Goal: Task Accomplishment & Management: Manage account settings

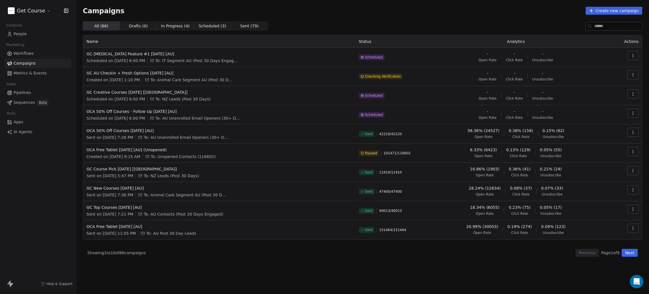
click at [635, 75] on icon "button" at bounding box center [633, 74] width 5 height 5
click at [596, 106] on span "Duplicate" at bounding box center [599, 105] width 21 height 7
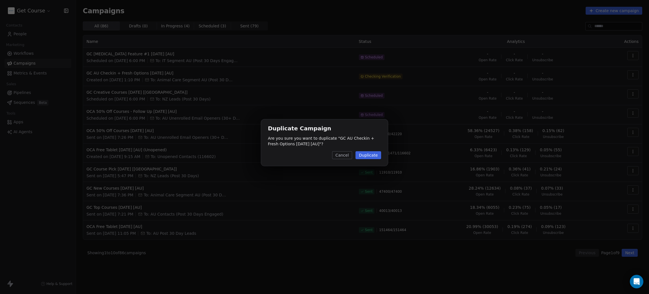
click at [368, 156] on button "Duplicate" at bounding box center [369, 155] width 26 height 8
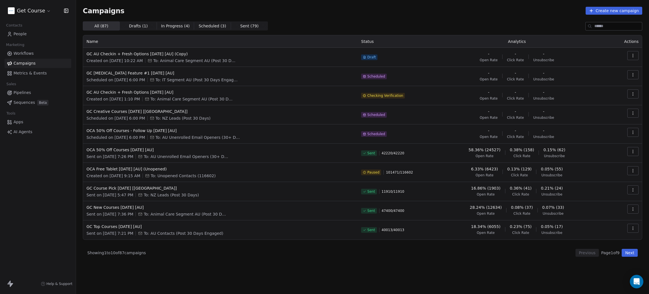
click at [637, 96] on button "button" at bounding box center [633, 93] width 11 height 9
click at [606, 132] on div "Delete" at bounding box center [608, 133] width 57 height 9
click at [381, 15] on icon "Close toast" at bounding box center [379, 16] width 5 height 5
click at [636, 95] on button "button" at bounding box center [633, 93] width 11 height 9
click at [142, 90] on html "Get Course Contacts People Marketing Workflows Campaigns Metrics & Events Sales…" at bounding box center [324, 147] width 649 height 294
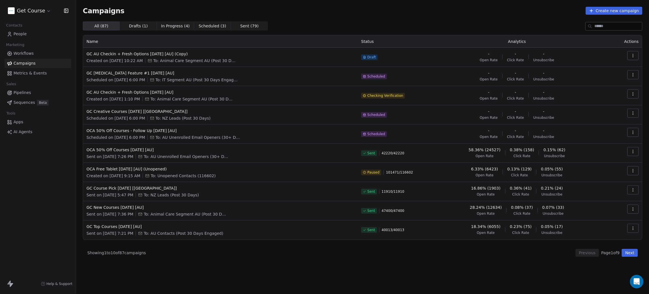
click at [168, 87] on td "GC AU Checkin + Fresh Options 23SEP2025 [AU] Created on Sep 19, 2025, 1:10 PM T…" at bounding box center [220, 95] width 275 height 19
click at [160, 91] on span "GC AU Checkin + Fresh Options [DATE] [AU]" at bounding box center [221, 92] width 268 height 6
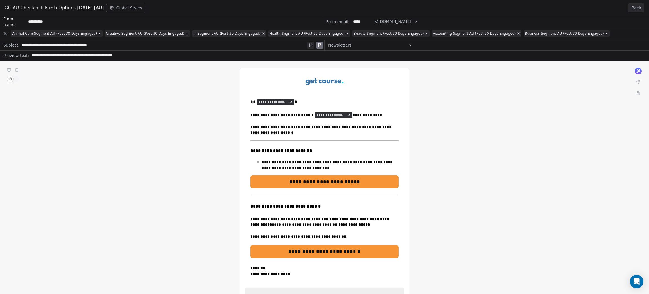
click at [642, 6] on button "Back" at bounding box center [637, 7] width 16 height 9
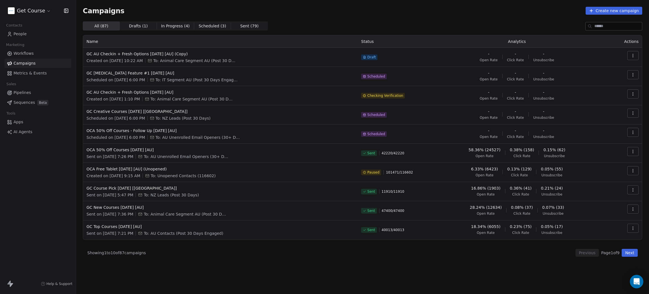
click at [402, 96] on span "Checking Verification" at bounding box center [386, 95] width 36 height 5
click at [637, 90] on button "button" at bounding box center [633, 93] width 11 height 9
click at [605, 134] on div "Delete" at bounding box center [593, 133] width 27 height 9
click at [380, 16] on line "Close toast" at bounding box center [380, 17] width 3 height 3
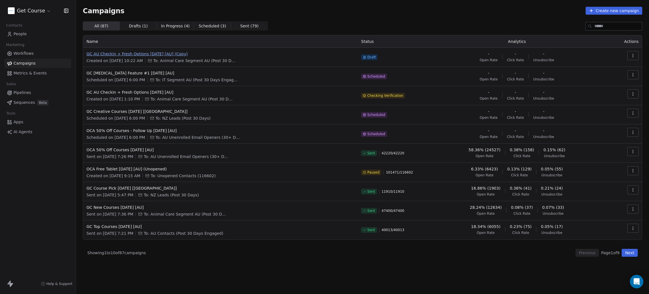
click at [138, 56] on span "GC AU Checkin + Fresh Options [DATE] [AU] (Copy)" at bounding box center [221, 54] width 268 height 6
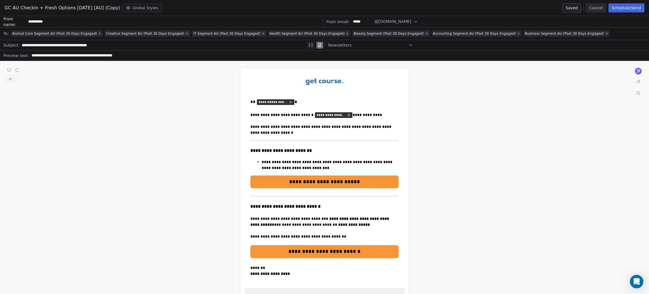
click at [621, 10] on button "Schedule/Send" at bounding box center [627, 7] width 36 height 9
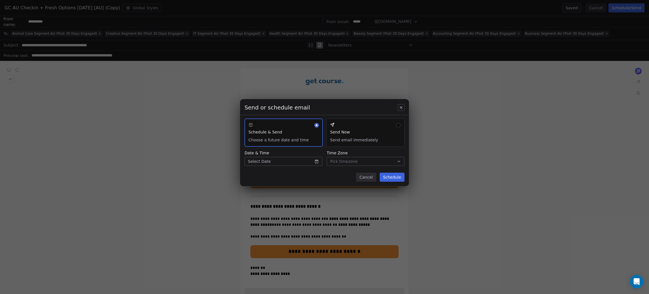
click at [366, 129] on button "Send Now Send email immediately" at bounding box center [365, 132] width 78 height 28
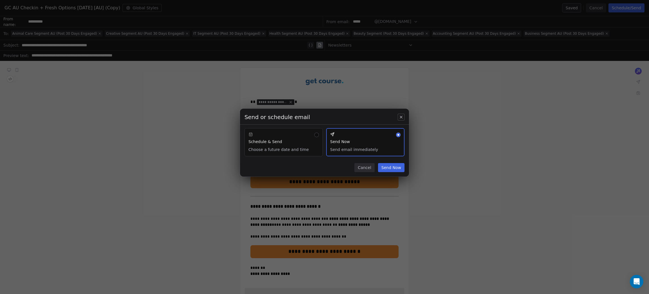
click at [392, 169] on button "Send Now" at bounding box center [391, 167] width 26 height 9
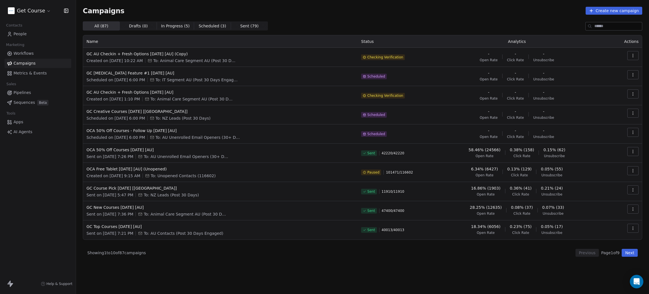
click at [640, 55] on td at bounding box center [624, 57] width 36 height 19
click at [639, 55] on button "button" at bounding box center [633, 55] width 11 height 9
click at [588, 96] on div "Delete" at bounding box center [593, 95] width 27 height 9
click at [436, 12] on div "Campaigns Create new campaign" at bounding box center [363, 11] width 560 height 8
click at [379, 16] on line "Close toast" at bounding box center [380, 17] width 3 height 3
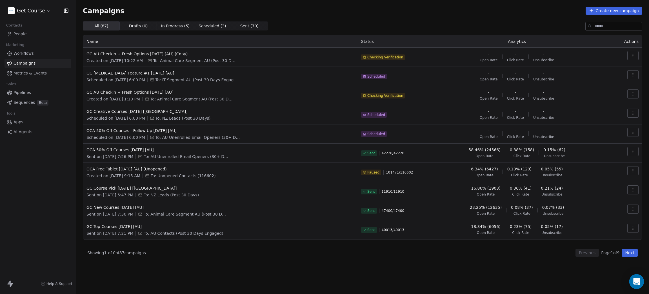
click at [640, 282] on div "Open Intercom Messenger" at bounding box center [637, 281] width 15 height 15
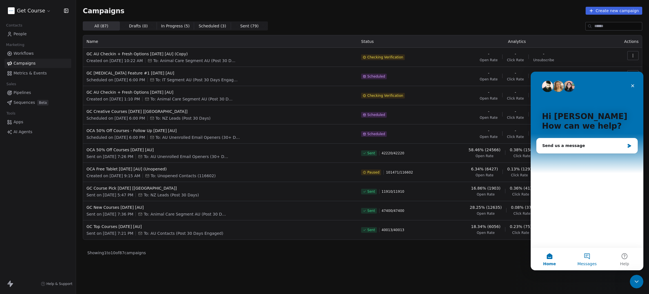
click at [590, 258] on button "Messages" at bounding box center [587, 259] width 37 height 23
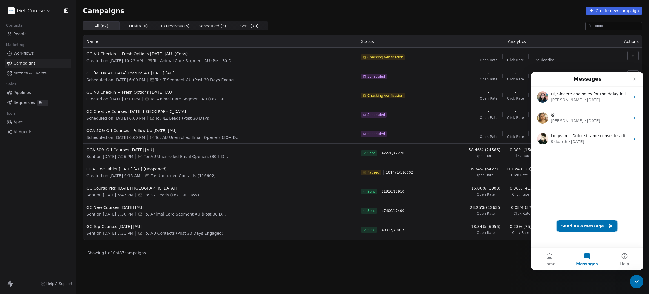
click at [590, 227] on button "Send us a message" at bounding box center [587, 225] width 61 height 11
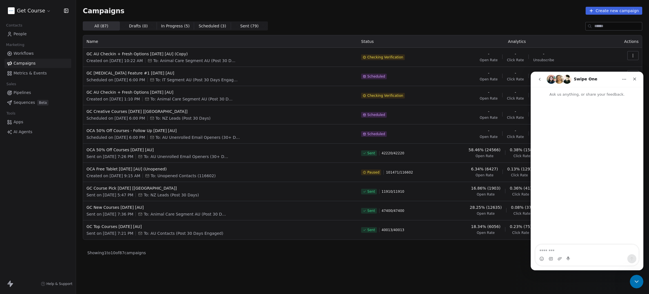
click at [572, 249] on textarea "Message…" at bounding box center [587, 249] width 103 height 10
type textarea "**********"
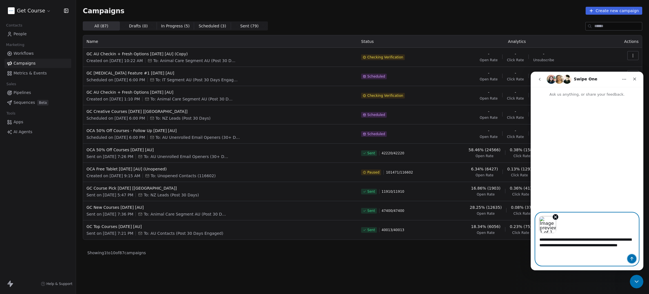
click at [635, 258] on button "Send a message…" at bounding box center [632, 258] width 9 height 9
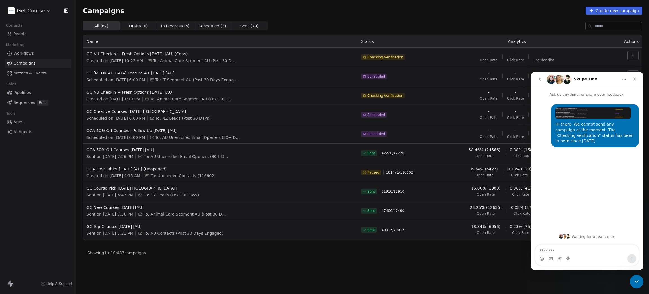
click at [388, 10] on div "Campaigns Create new campaign" at bounding box center [363, 11] width 560 height 8
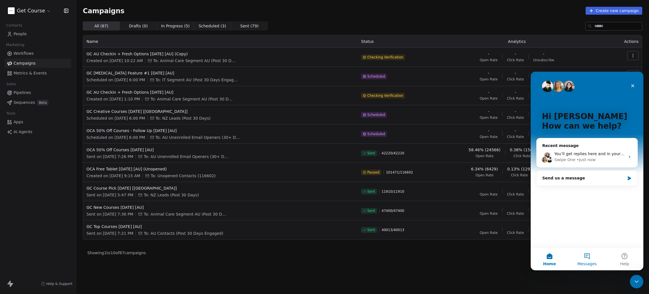
click at [589, 259] on button "Messages" at bounding box center [587, 259] width 37 height 23
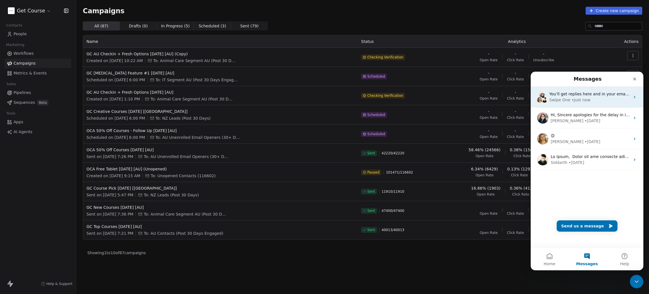
click at [581, 97] on div "• Just now" at bounding box center [581, 100] width 19 height 6
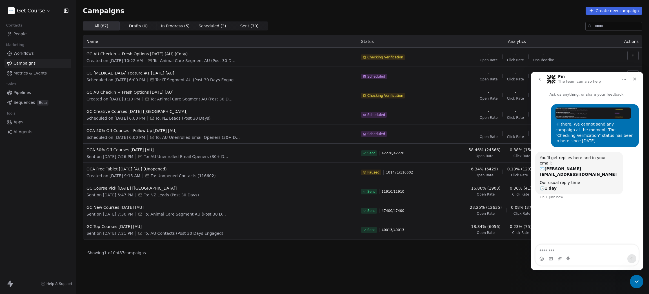
click at [391, 56] on span "Checking Verification" at bounding box center [386, 57] width 36 height 5
click at [639, 284] on div "Close Intercom Messenger" at bounding box center [636, 281] width 14 height 14
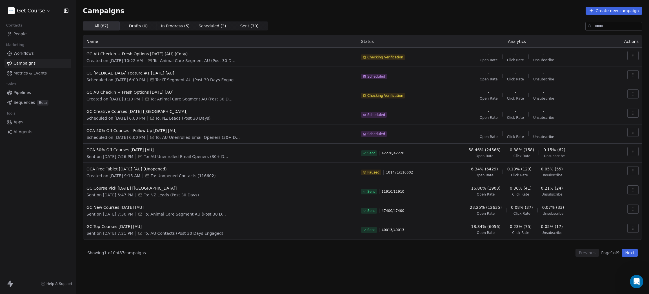
click at [27, 12] on html "Get Course Contacts People Marketing Workflows Campaigns Metrics & Events Sales…" at bounding box center [324, 147] width 649 height 294
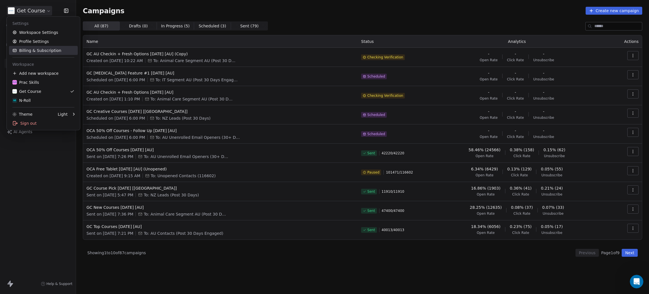
click at [45, 52] on link "Billing & Subscription" at bounding box center [43, 50] width 69 height 9
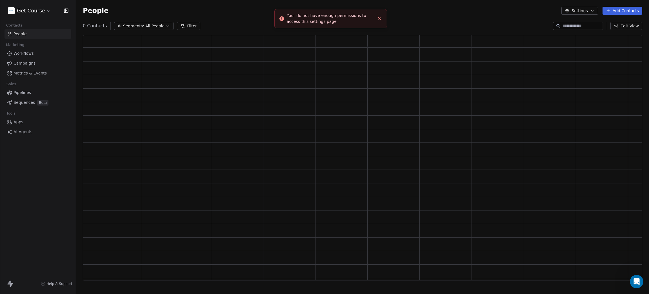
scroll to position [238, 553]
click at [380, 19] on line "Close toast" at bounding box center [380, 18] width 3 height 3
click at [31, 8] on html "Get Course Contacts People Marketing Workflows Campaigns Metrics & Events Sales…" at bounding box center [324, 147] width 649 height 294
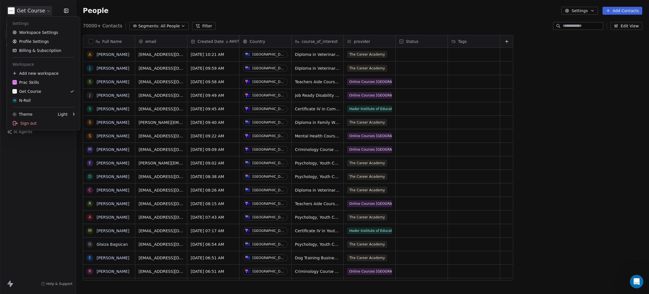
scroll to position [252, 567]
click at [35, 52] on link "Billing & Subscription" at bounding box center [43, 50] width 69 height 9
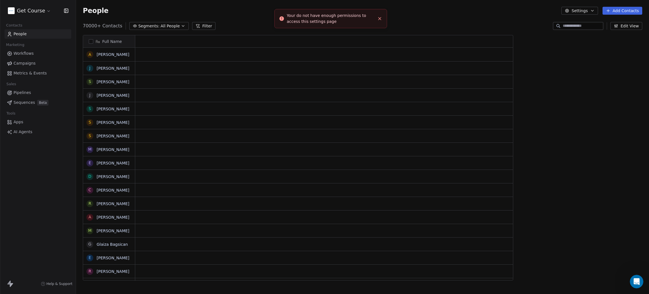
scroll to position [6, 6]
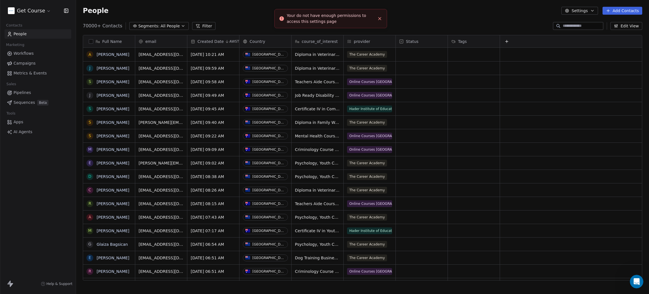
click at [25, 65] on span "Campaigns" at bounding box center [25, 63] width 22 height 6
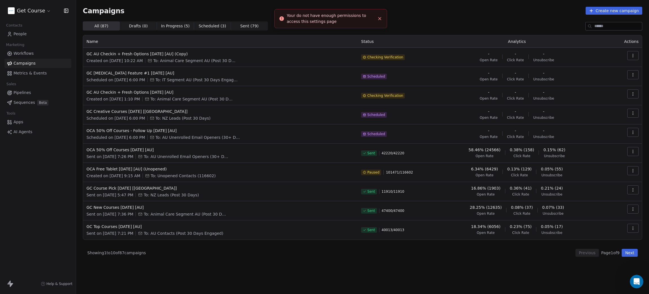
click at [379, 18] on icon "Close toast" at bounding box center [379, 18] width 5 height 5
click at [403, 97] on span "Checking Verification" at bounding box center [386, 95] width 36 height 5
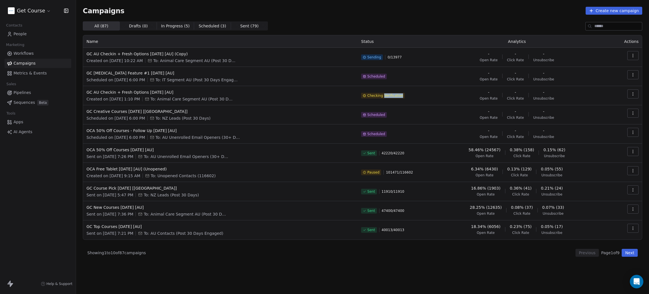
click at [403, 97] on span "Checking Verification" at bounding box center [386, 95] width 36 height 5
click at [635, 96] on button "button" at bounding box center [633, 93] width 11 height 9
click at [605, 133] on div "Delete" at bounding box center [593, 133] width 27 height 9
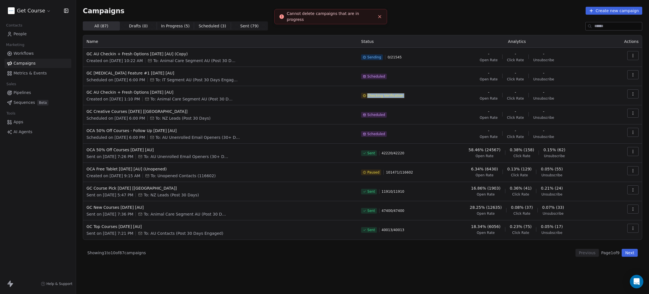
click at [379, 15] on icon "Close toast" at bounding box center [379, 16] width 5 height 5
click at [485, 13] on div "Campaigns Create new campaign" at bounding box center [363, 11] width 560 height 8
click at [395, 96] on span "Checking Verification" at bounding box center [386, 95] width 36 height 5
click at [637, 55] on button "button" at bounding box center [633, 55] width 11 height 9
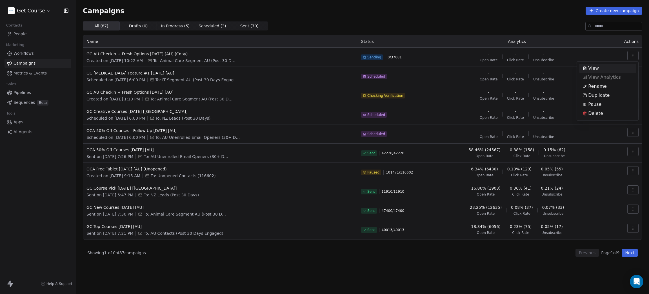
click at [494, 19] on html "Get Course Contacts People Marketing Workflows Campaigns Metrics & Events Sales…" at bounding box center [324, 147] width 649 height 294
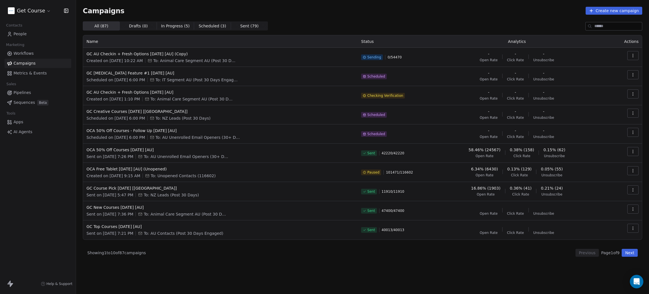
click at [440, 23] on div "All ( 87 ) All ( 87 ) Drafts ( 0 ) Drafts ( 0 ) In Progress ( 5 ) In Progress (…" at bounding box center [363, 25] width 560 height 9
click at [402, 94] on span "Checking Verification" at bounding box center [386, 95] width 36 height 5
click at [440, 18] on div "Campaigns Create new campaign All ( 87 ) All ( 87 ) Drafts ( 0 ) Drafts ( 0 ) I…" at bounding box center [363, 132] width 560 height 250
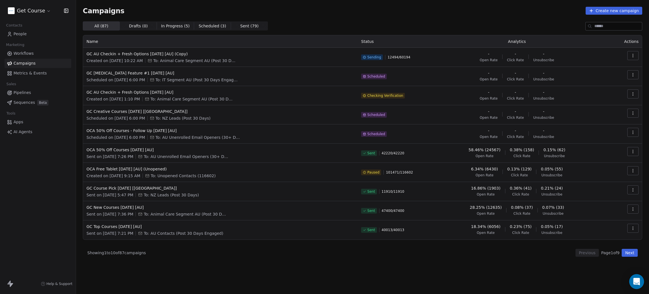
click at [634, 281] on icon "Open Intercom Messenger" at bounding box center [636, 281] width 7 height 7
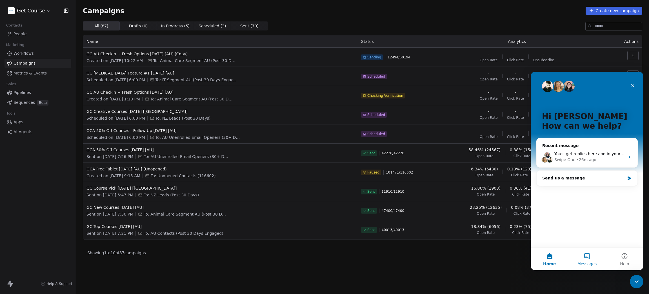
click at [588, 256] on button "Messages" at bounding box center [587, 259] width 37 height 23
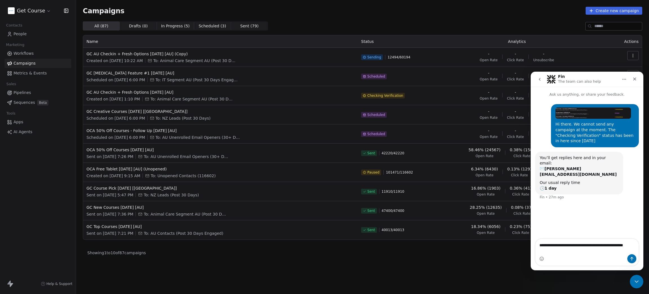
scroll to position [5, 0]
type textarea "**********"
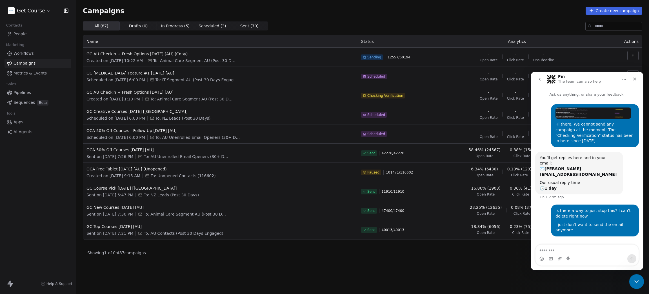
click at [639, 278] on icon "Close Intercom Messenger" at bounding box center [636, 280] width 7 height 7
